Goal: Task Accomplishment & Management: Manage account settings

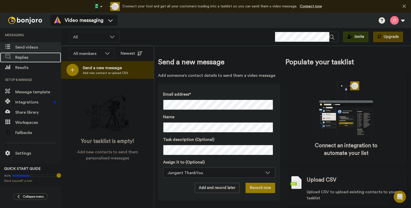
click at [23, 56] on span "Replies" at bounding box center [38, 57] width 46 height 6
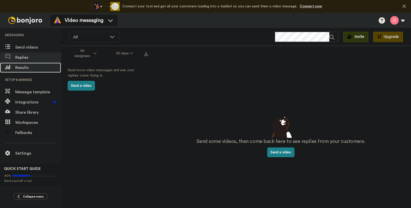
click at [21, 69] on span "Results" at bounding box center [38, 68] width 46 height 6
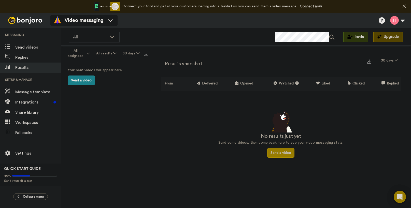
click at [147, 37] on div "All WORKSPACES View all All Default Task List + Add a new workspace Invite Upgr…" at bounding box center [236, 37] width 350 height 18
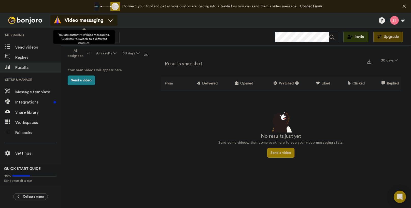
click at [92, 20] on span "Video messaging" at bounding box center [84, 20] width 39 height 7
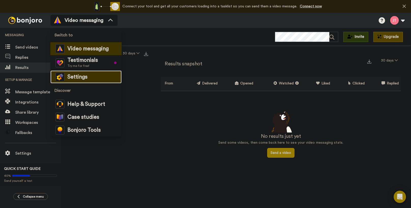
click at [82, 80] on div "Settings" at bounding box center [72, 77] width 32 height 9
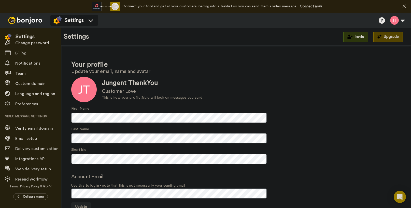
scroll to position [27, 0]
click at [90, 20] on icon at bounding box center [91, 20] width 8 height 5
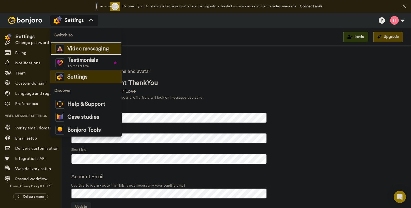
click at [80, 48] on span "Video messaging" at bounding box center [87, 48] width 41 height 5
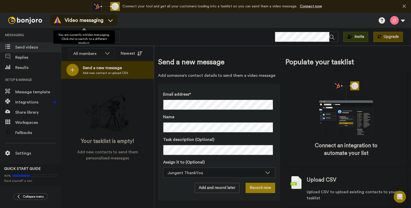
click at [103, 18] on span "Video messaging" at bounding box center [84, 20] width 39 height 7
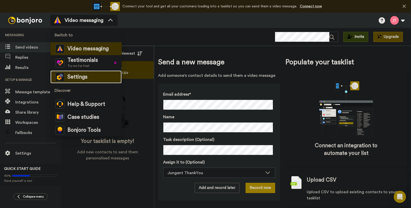
click at [84, 77] on span "Settings" at bounding box center [77, 77] width 20 height 5
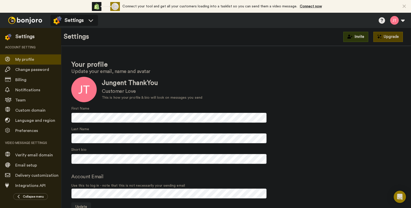
scroll to position [2, 0]
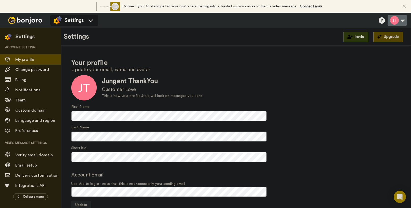
click at [402, 19] on button at bounding box center [397, 20] width 19 height 11
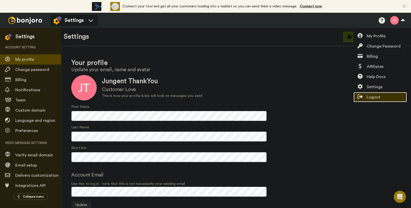
click at [373, 98] on span "Logout" at bounding box center [374, 97] width 14 height 6
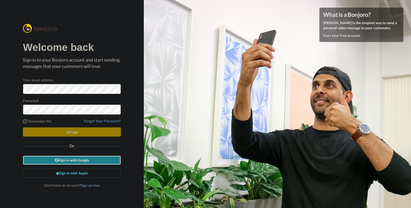
click at [76, 159] on link "Sign in with Google" at bounding box center [72, 160] width 98 height 9
